Goal: Communication & Community: Participate in discussion

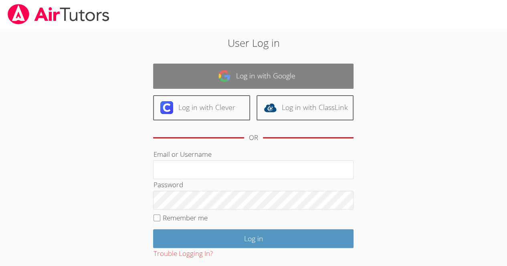
click at [304, 83] on link "Log in with Google" at bounding box center [253, 76] width 200 height 25
click at [288, 78] on link "Log in with Google" at bounding box center [253, 76] width 200 height 25
click at [318, 77] on link "Log in with Google" at bounding box center [253, 76] width 200 height 25
click at [275, 82] on link "Log in with Google" at bounding box center [253, 76] width 200 height 25
click at [286, 78] on link "Log in with Google" at bounding box center [253, 76] width 200 height 25
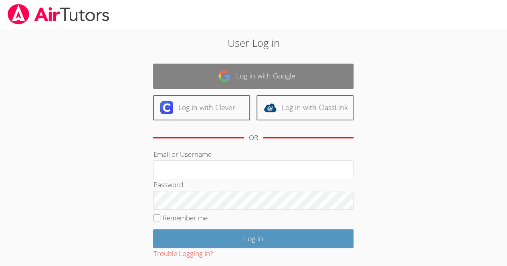
click at [290, 77] on link "Log in with Google" at bounding box center [253, 76] width 200 height 25
click at [288, 78] on link "Log in with Google" at bounding box center [253, 76] width 200 height 25
click at [297, 76] on link "Log in with Google" at bounding box center [253, 76] width 200 height 25
click at [298, 75] on link "Log in with Google" at bounding box center [253, 76] width 200 height 25
click at [304, 81] on link "Log in with Google" at bounding box center [253, 76] width 200 height 25
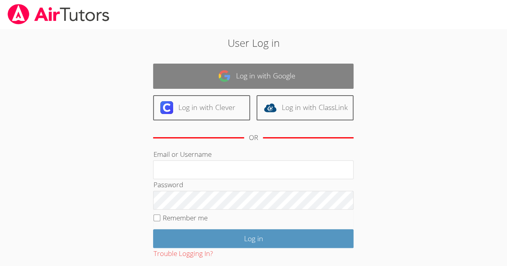
click at [306, 79] on link "Log in with Google" at bounding box center [253, 76] width 200 height 25
click at [241, 80] on link "Log in with Google" at bounding box center [253, 76] width 200 height 25
click at [259, 78] on link "Log in with Google" at bounding box center [253, 76] width 200 height 25
click at [239, 83] on link "Log in with Google" at bounding box center [253, 76] width 200 height 25
click at [323, 76] on link "Log in with Google" at bounding box center [253, 76] width 200 height 25
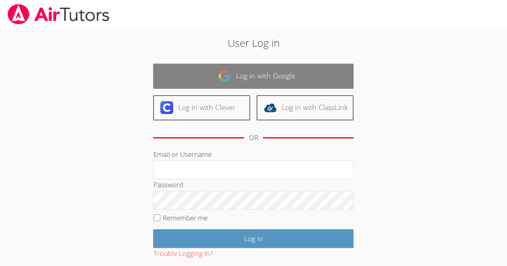
click at [191, 79] on link "Log in with Google" at bounding box center [253, 76] width 200 height 25
click at [198, 72] on link "Log in with Google" at bounding box center [253, 76] width 200 height 25
click at [207, 74] on link "Log in with Google" at bounding box center [253, 76] width 200 height 25
click at [209, 72] on link "Log in with Google" at bounding box center [253, 76] width 200 height 25
click at [207, 70] on link "Log in with Google" at bounding box center [253, 76] width 200 height 25
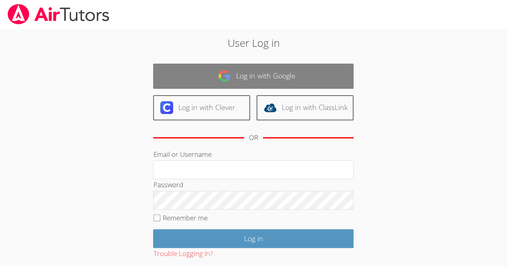
click at [209, 76] on link "Log in with Google" at bounding box center [253, 76] width 200 height 25
click at [205, 77] on link "Log in with Google" at bounding box center [253, 76] width 200 height 25
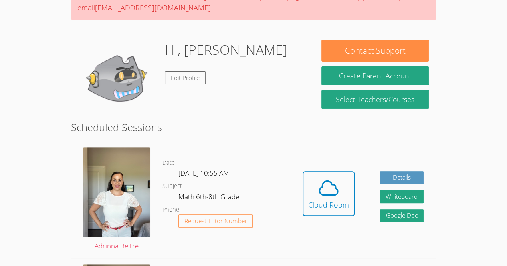
scroll to position [91, 0]
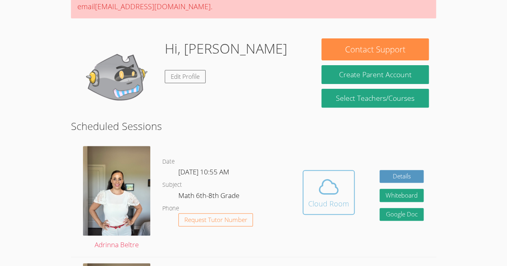
click at [348, 185] on button "Cloud Room" at bounding box center [328, 192] width 52 height 45
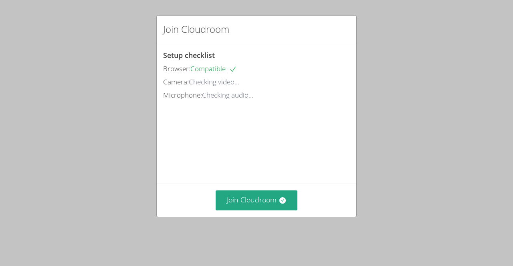
click at [255, 197] on div "Join Cloudroom" at bounding box center [256, 200] width 199 height 33
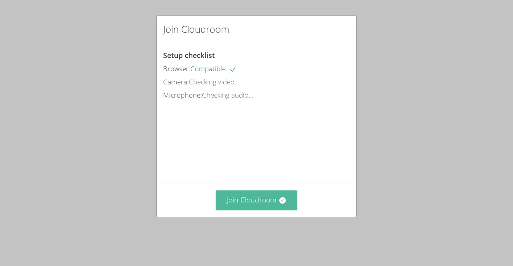
click at [245, 210] on button "Join Cloudroom" at bounding box center [256, 201] width 82 height 20
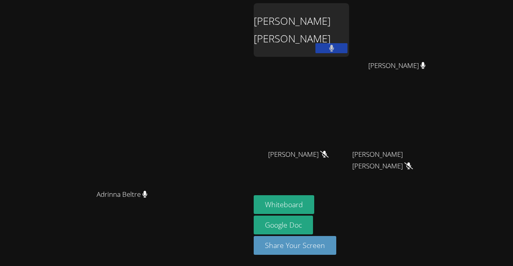
click at [315, 46] on aside "[PERSON_NAME] [PERSON_NAME] [PERSON_NAME] Cabal [PERSON_NAME] Cabal [PERSON_NAM…" at bounding box center [350, 133] width 200 height 266
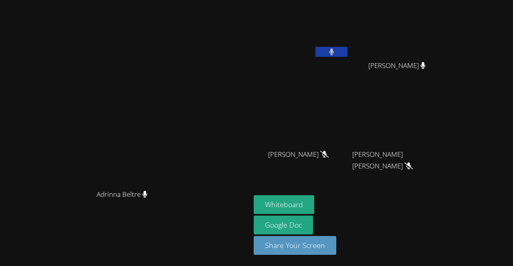
click at [334, 48] on icon at bounding box center [331, 51] width 5 height 7
click at [314, 199] on button "Whiteboard" at bounding box center [283, 204] width 60 height 19
click at [347, 50] on button at bounding box center [331, 52] width 32 height 10
click at [347, 55] on button at bounding box center [331, 52] width 32 height 10
click at [347, 53] on button at bounding box center [331, 52] width 32 height 10
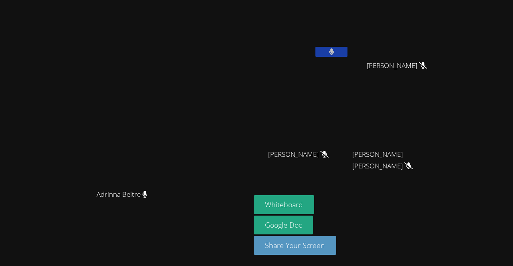
click at [347, 55] on button at bounding box center [331, 52] width 32 height 10
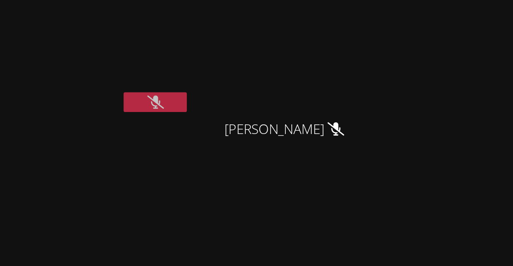
click at [336, 53] on icon at bounding box center [331, 51] width 8 height 7
click at [347, 53] on button at bounding box center [331, 52] width 32 height 10
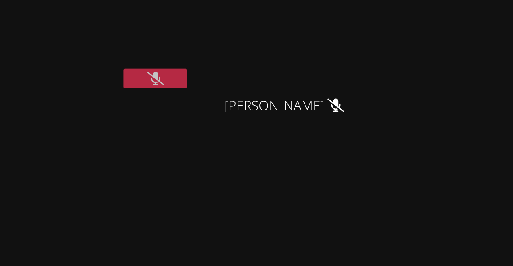
click at [349, 60] on div "[PERSON_NAME] [PERSON_NAME]" at bounding box center [300, 46] width 95 height 86
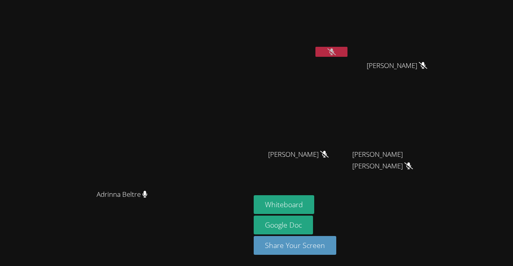
click at [336, 52] on icon at bounding box center [331, 51] width 8 height 7
click at [334, 52] on icon at bounding box center [331, 51] width 5 height 7
click at [347, 54] on button at bounding box center [331, 52] width 32 height 10
click at [347, 53] on button at bounding box center [331, 52] width 32 height 10
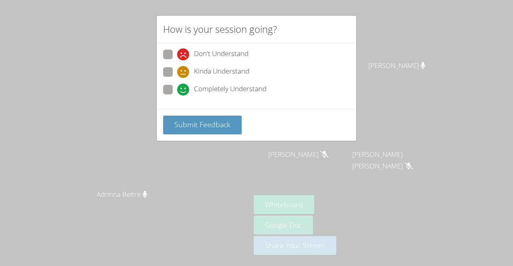
click at [221, 86] on span "Completely Understand" at bounding box center [230, 90] width 72 height 12
click at [184, 86] on input "Completely Understand" at bounding box center [180, 88] width 7 height 7
radio input "true"
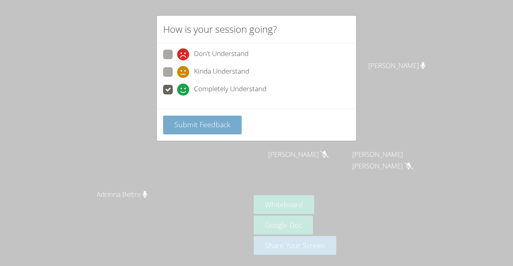
click at [206, 121] on span "Submit Feedback" at bounding box center [202, 125] width 56 height 10
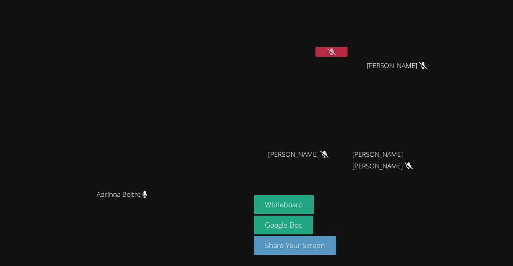
click at [336, 54] on icon at bounding box center [331, 51] width 8 height 7
click at [334, 54] on icon at bounding box center [331, 51] width 5 height 7
click at [336, 54] on icon at bounding box center [331, 51] width 8 height 7
click at [334, 52] on icon at bounding box center [331, 51] width 5 height 7
click at [336, 52] on icon at bounding box center [331, 51] width 8 height 7
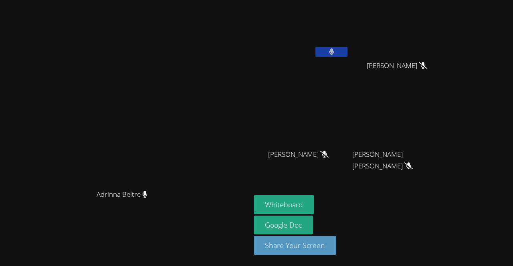
click at [349, 46] on video at bounding box center [300, 30] width 95 height 54
click at [347, 50] on button at bounding box center [331, 52] width 32 height 10
click at [347, 48] on button at bounding box center [331, 52] width 32 height 10
